Goal: Task Accomplishment & Management: Complete application form

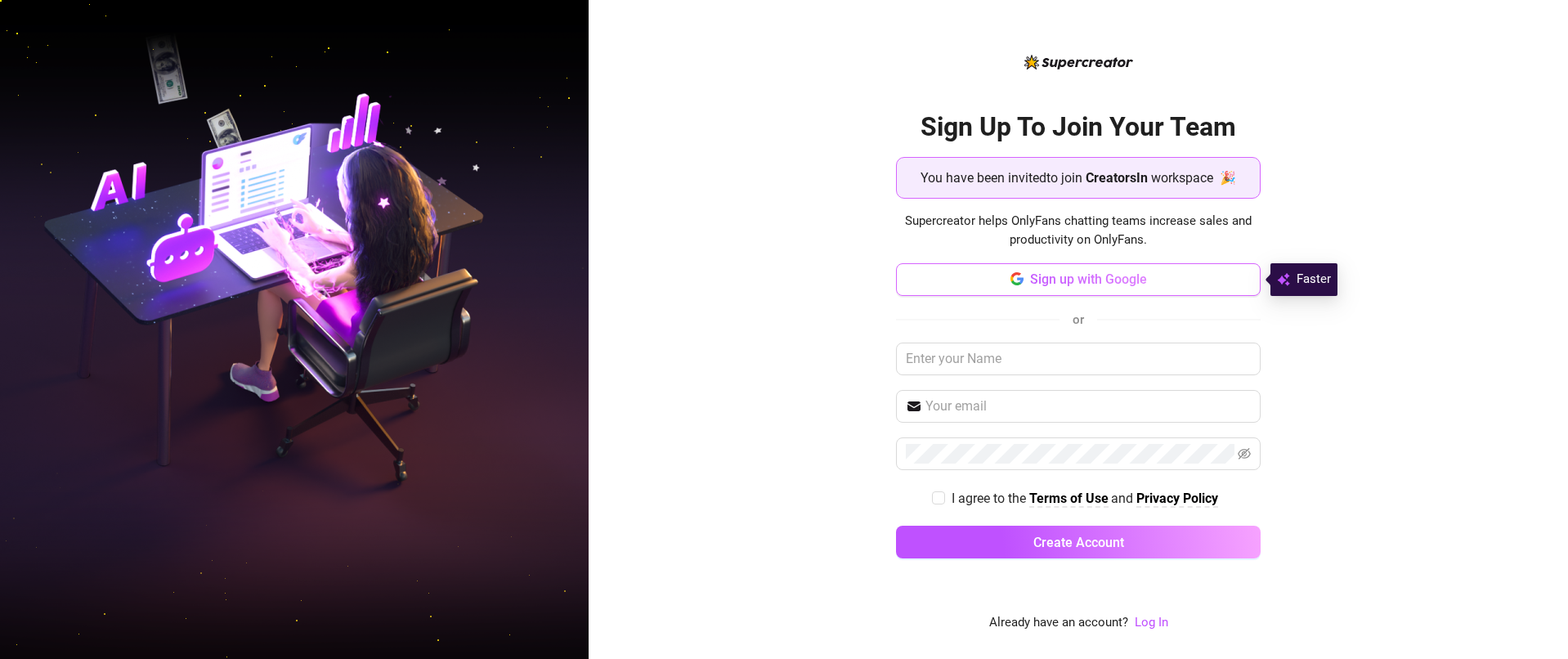
click at [1110, 282] on span "Sign up with Google" at bounding box center [1088, 280] width 117 height 16
